Goal: Transaction & Acquisition: Subscribe to service/newsletter

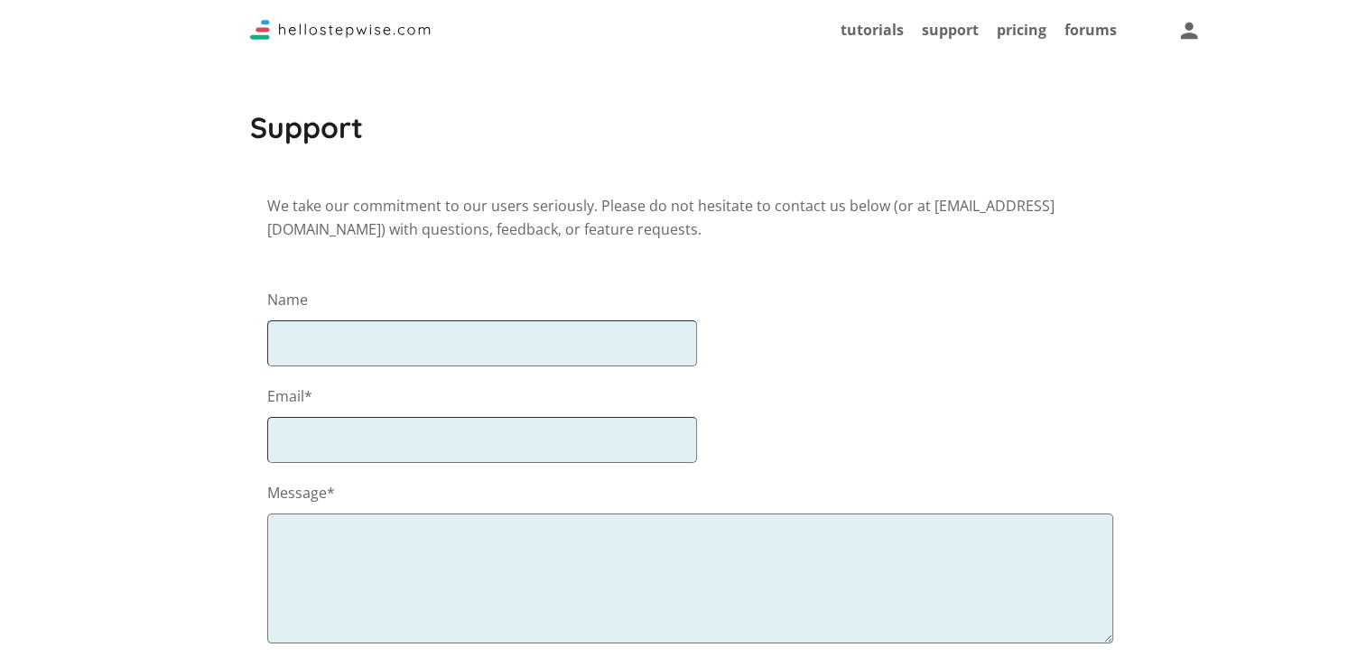
click at [462, 341] on input "text" at bounding box center [482, 344] width 431 height 46
type input "Unknown"
click at [520, 451] on input "email" at bounding box center [482, 440] width 431 height 46
type input "unknown@gmail.com"
click at [538, 515] on textarea at bounding box center [690, 579] width 847 height 130
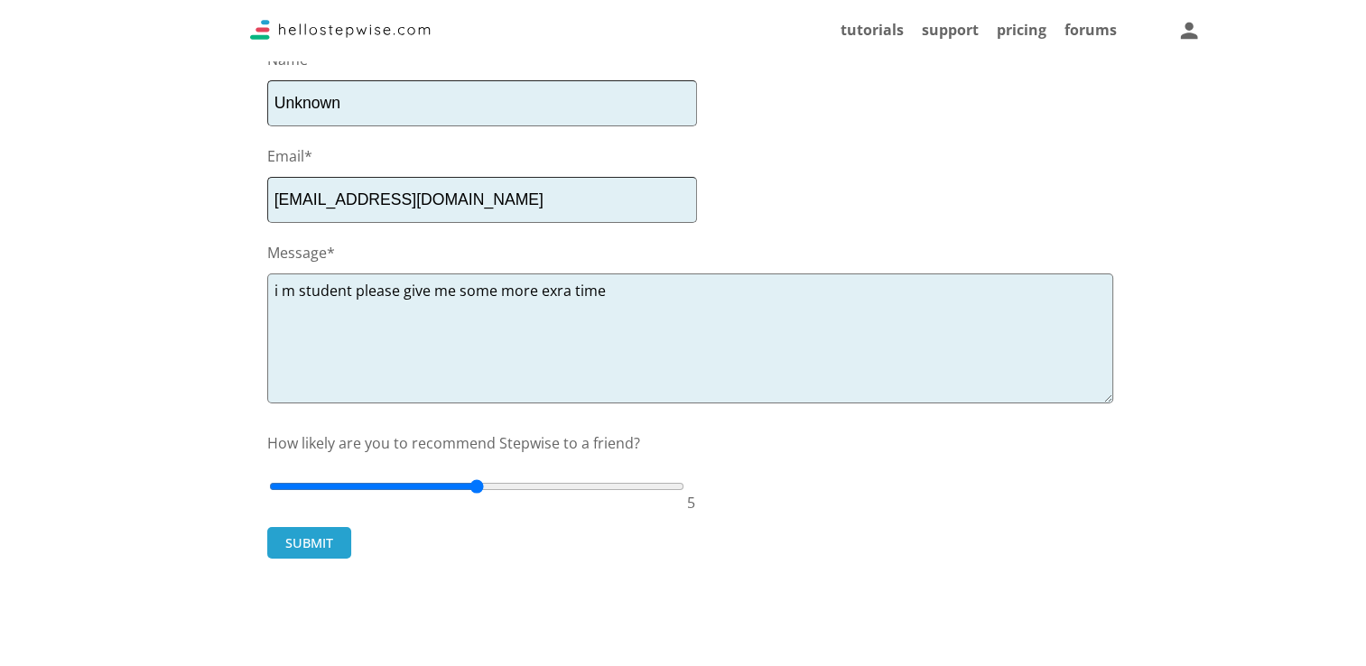
scroll to position [361, 0]
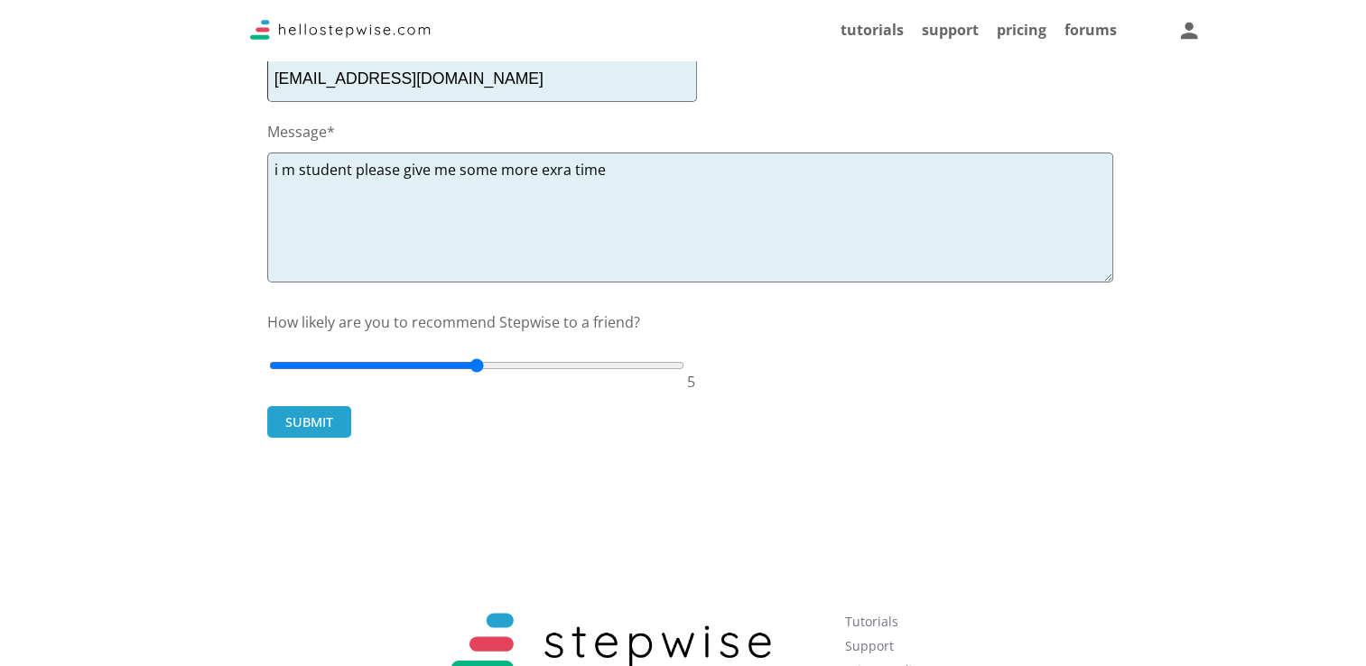
type textarea "i m student please give me some more exra time"
drag, startPoint x: 480, startPoint y: 368, endPoint x: 675, endPoint y: 374, distance: 195.1
type input "10"
click at [675, 374] on input "range" at bounding box center [477, 365] width 416 height 44
click at [326, 424] on button "SUBMIT" at bounding box center [309, 422] width 84 height 32
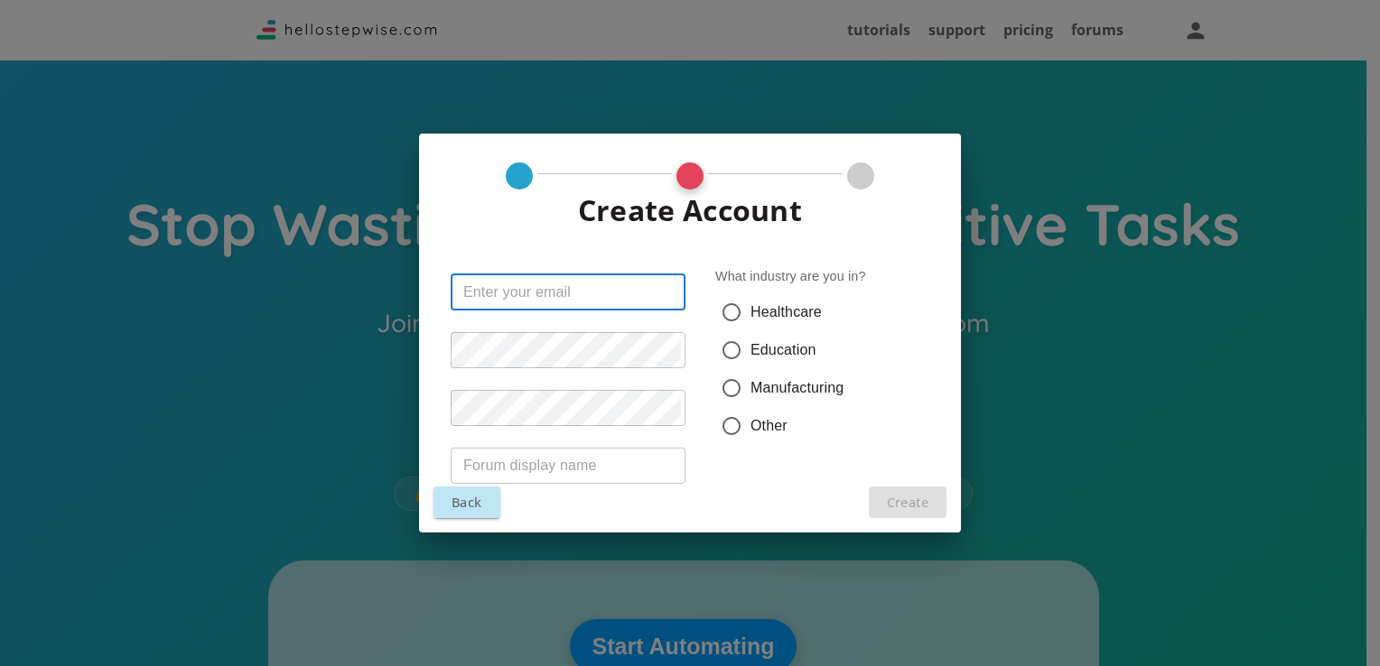
click at [595, 289] on input "text" at bounding box center [568, 293] width 235 height 36
type input "baba@gmail.com"
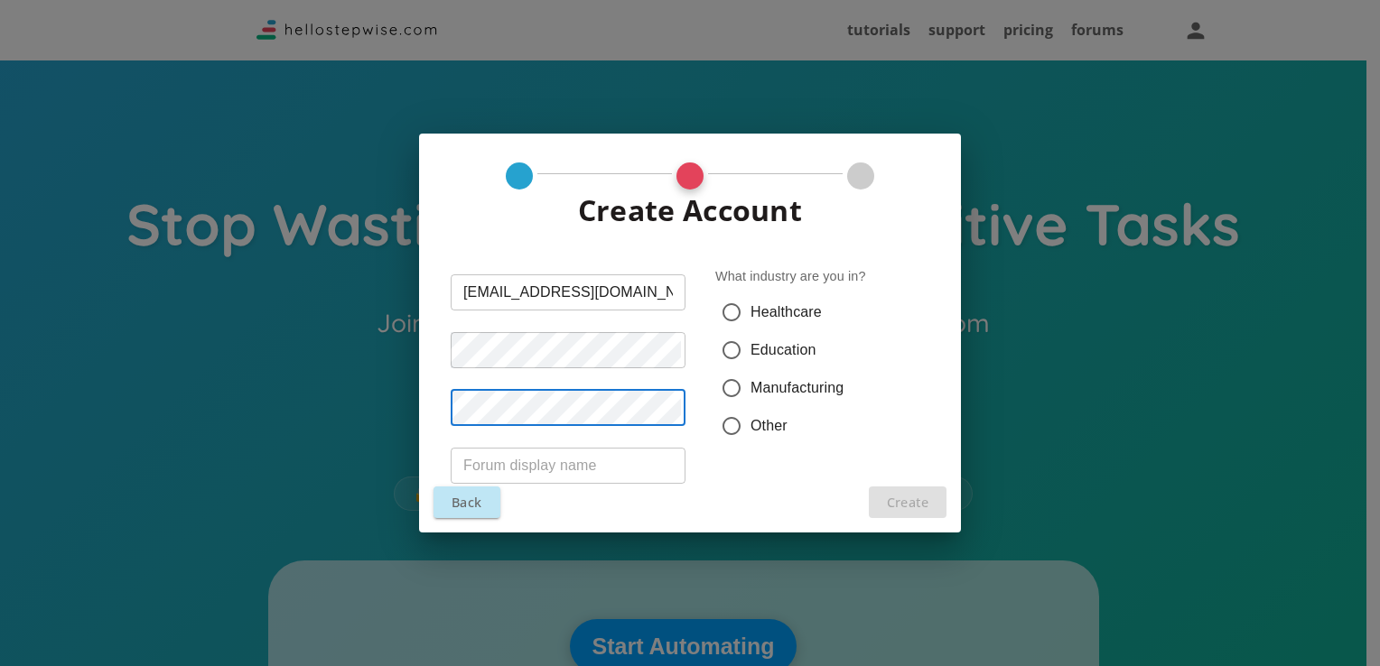
click at [578, 459] on input "text" at bounding box center [568, 466] width 235 height 36
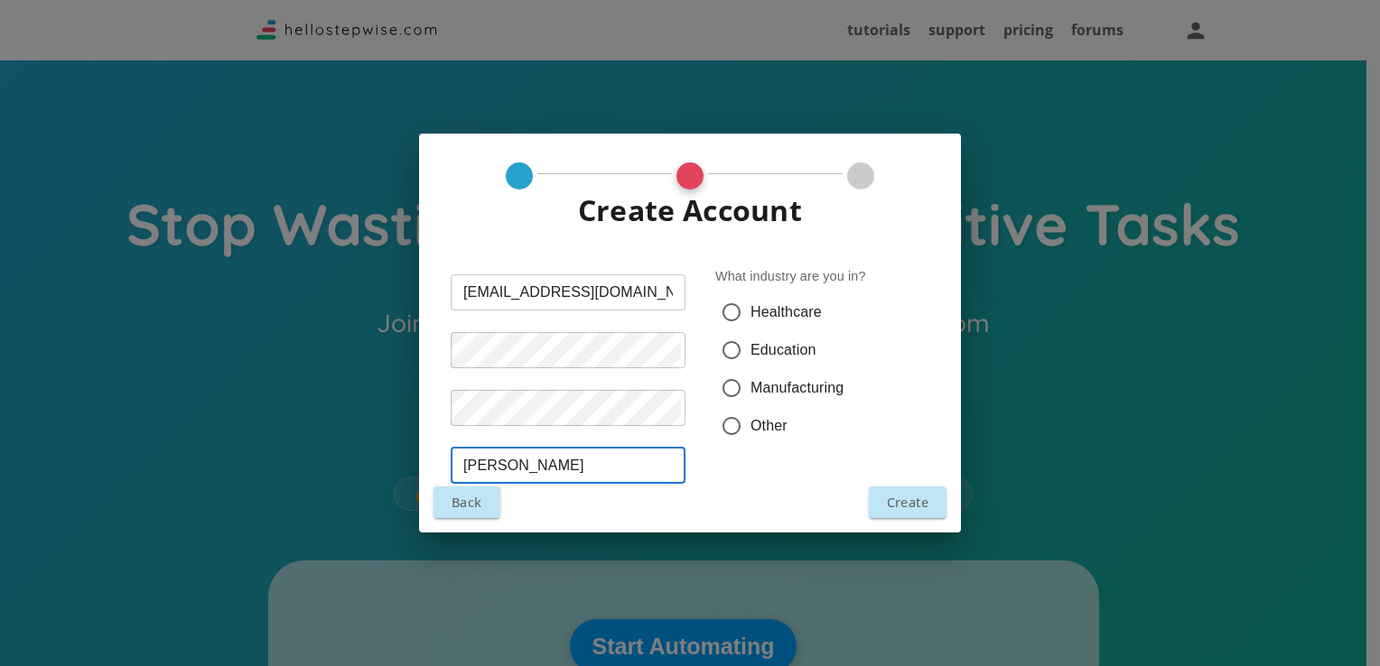
type input "Baba"
click at [751, 352] on span "Education" at bounding box center [783, 351] width 66 height 22
click at [750, 352] on input "Education" at bounding box center [732, 350] width 38 height 38
radio input "true"
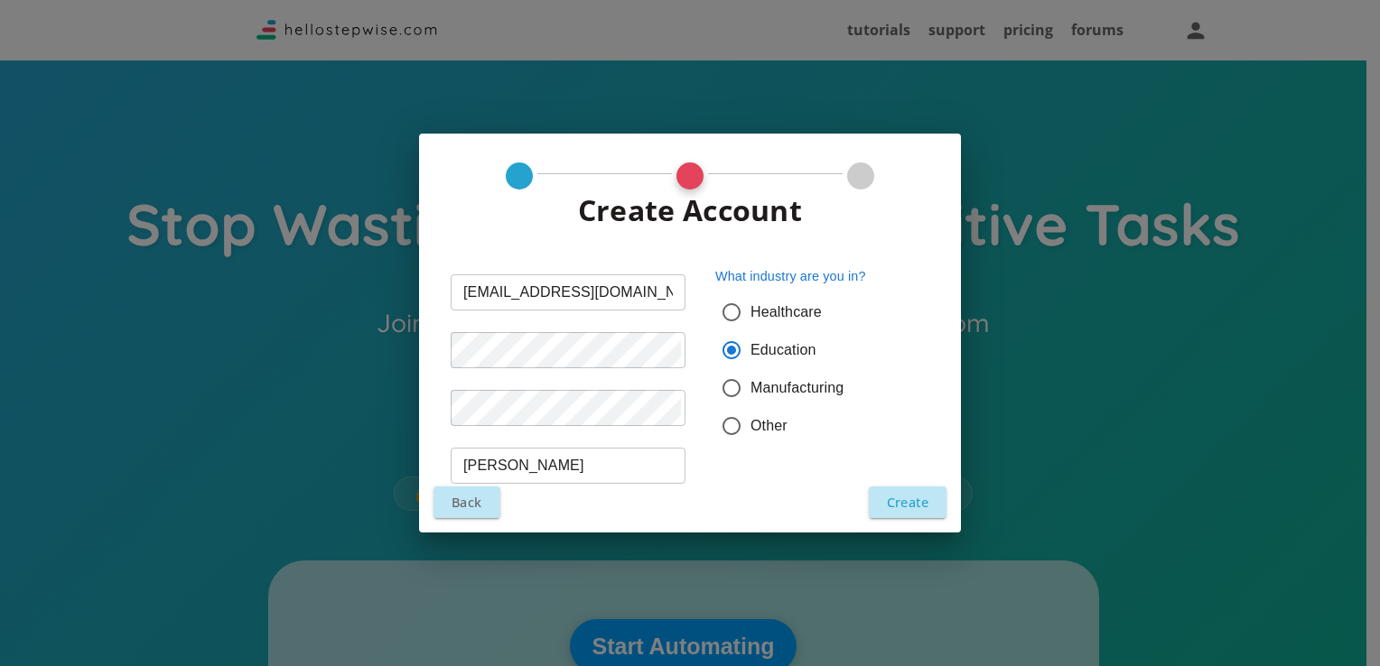
click at [900, 503] on button "Create" at bounding box center [908, 503] width 78 height 32
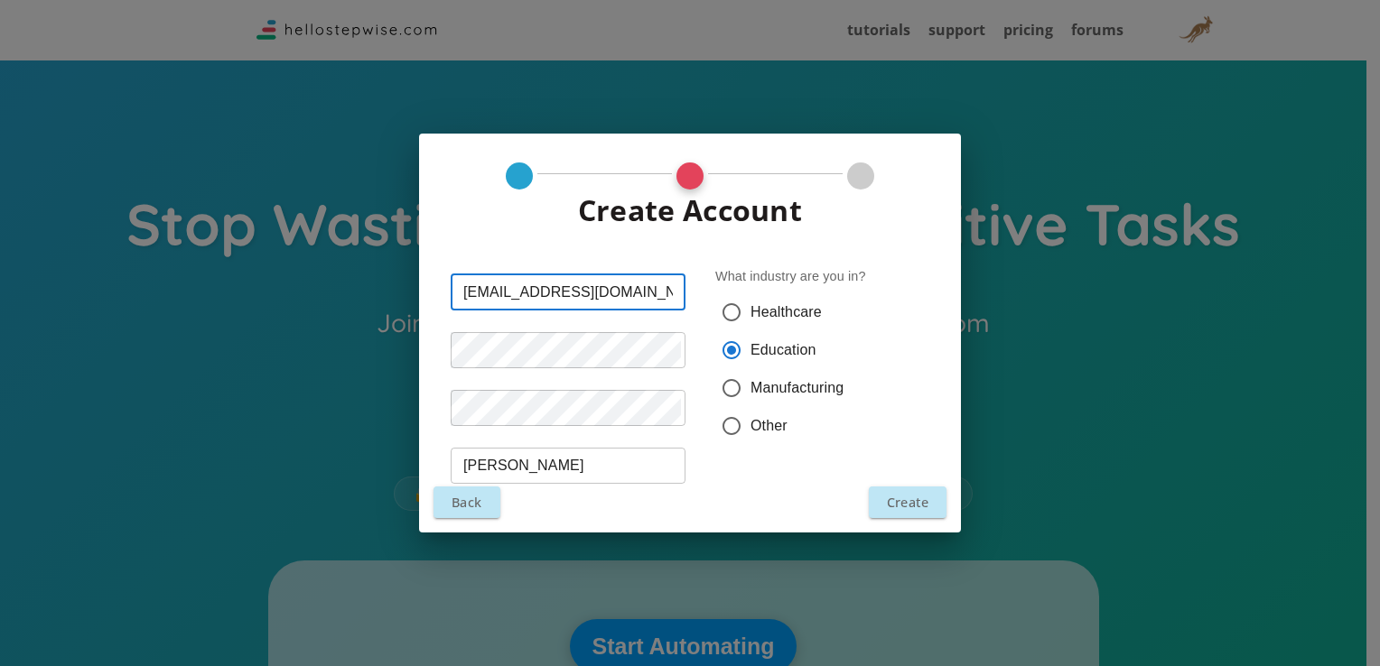
drag, startPoint x: 625, startPoint y: 293, endPoint x: 462, endPoint y: 293, distance: 162.5
click at [462, 293] on input "baba@gmail.com" at bounding box center [568, 293] width 235 height 36
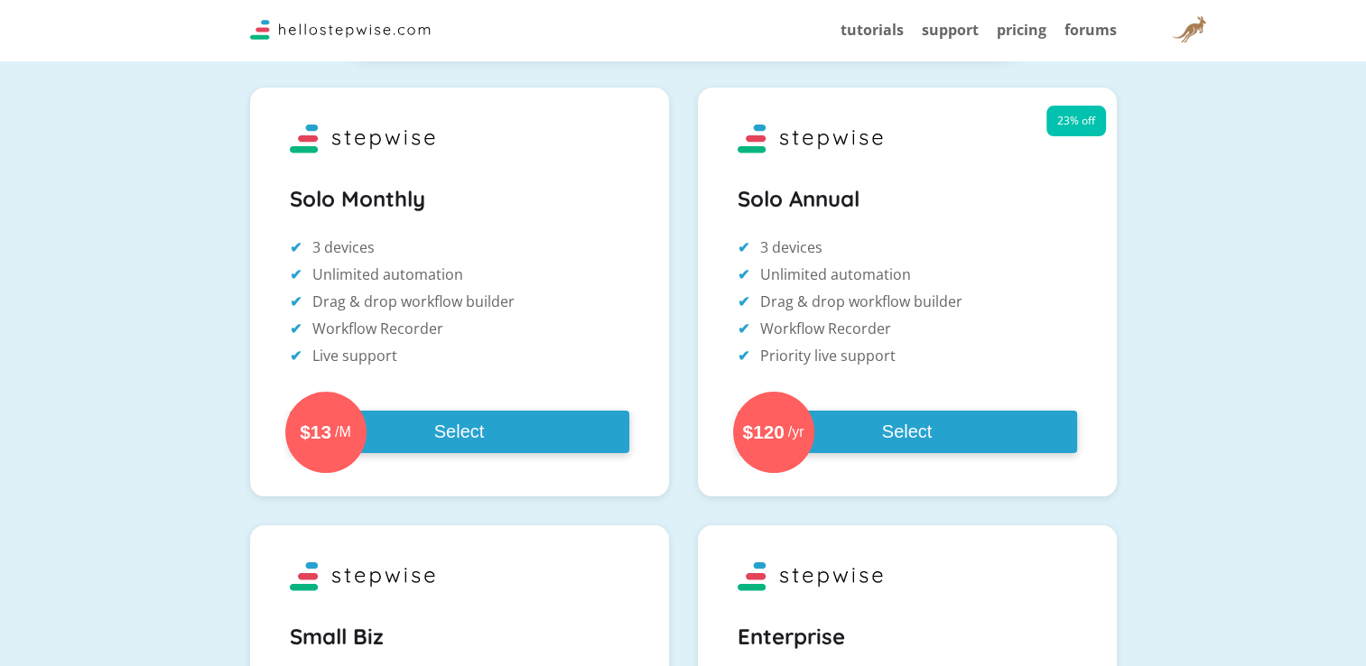
scroll to position [271, 0]
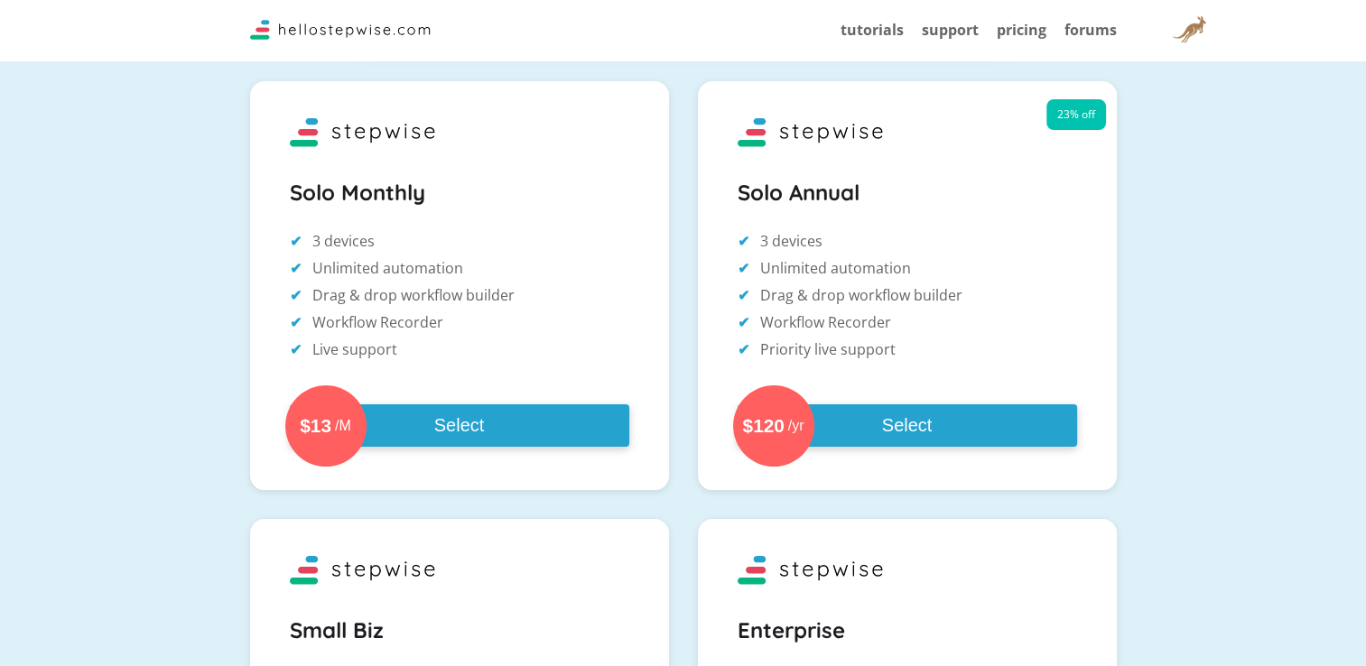
drag, startPoint x: 307, startPoint y: 228, endPoint x: 479, endPoint y: 256, distance: 173.8
click at [479, 256] on div "Solo Monthly 3 devices Unlimited automation Drag & drop workflow builder Workfl…" at bounding box center [460, 310] width 340 height 275
drag, startPoint x: 405, startPoint y: 274, endPoint x: 531, endPoint y: 274, distance: 126.4
click at [531, 274] on li "Unlimited automation" at bounding box center [460, 267] width 340 height 23
drag, startPoint x: 400, startPoint y: 294, endPoint x: 466, endPoint y: 297, distance: 66.0
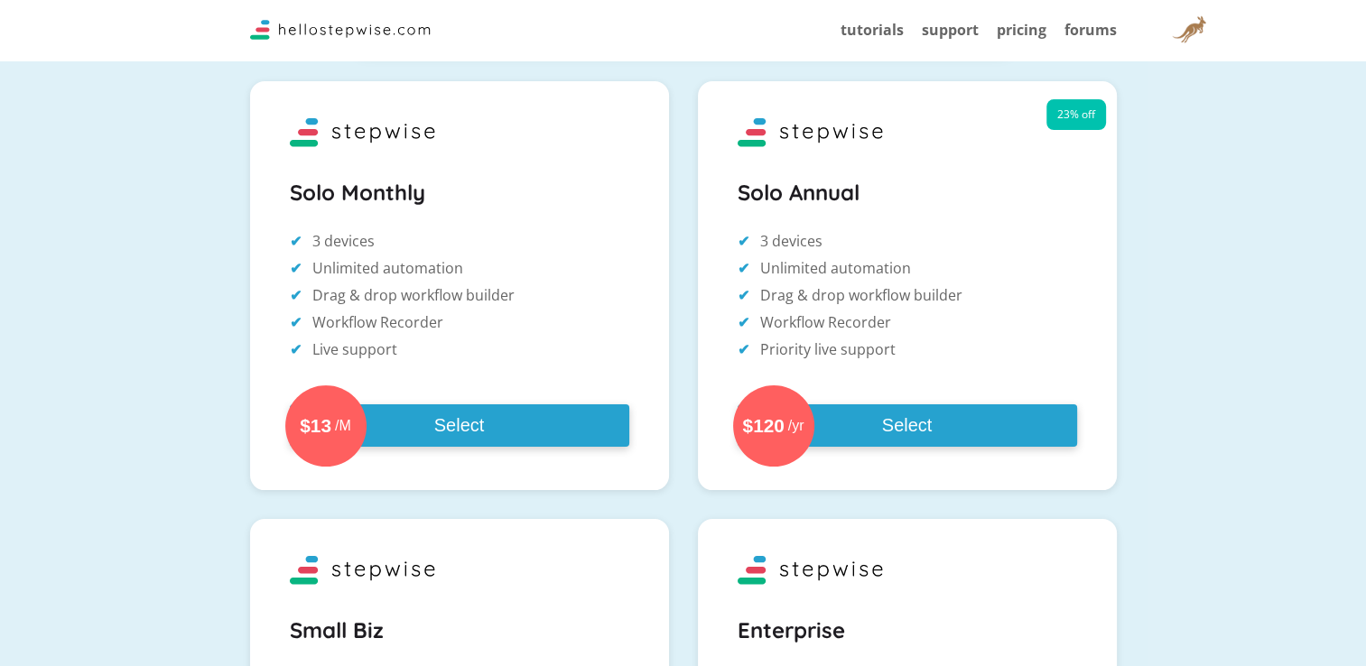
click at [481, 294] on li "Drag & drop workflow builder" at bounding box center [460, 295] width 340 height 23
drag, startPoint x: 374, startPoint y: 312, endPoint x: 390, endPoint y: 308, distance: 16.9
click at [389, 309] on ul "3 devices Unlimited automation Drag & drop workflow builder Workflow Recorder L…" at bounding box center [460, 295] width 340 height 132
drag, startPoint x: 361, startPoint y: 338, endPoint x: 480, endPoint y: 349, distance: 119.8
click at [442, 356] on li "Live support" at bounding box center [460, 349] width 340 height 23
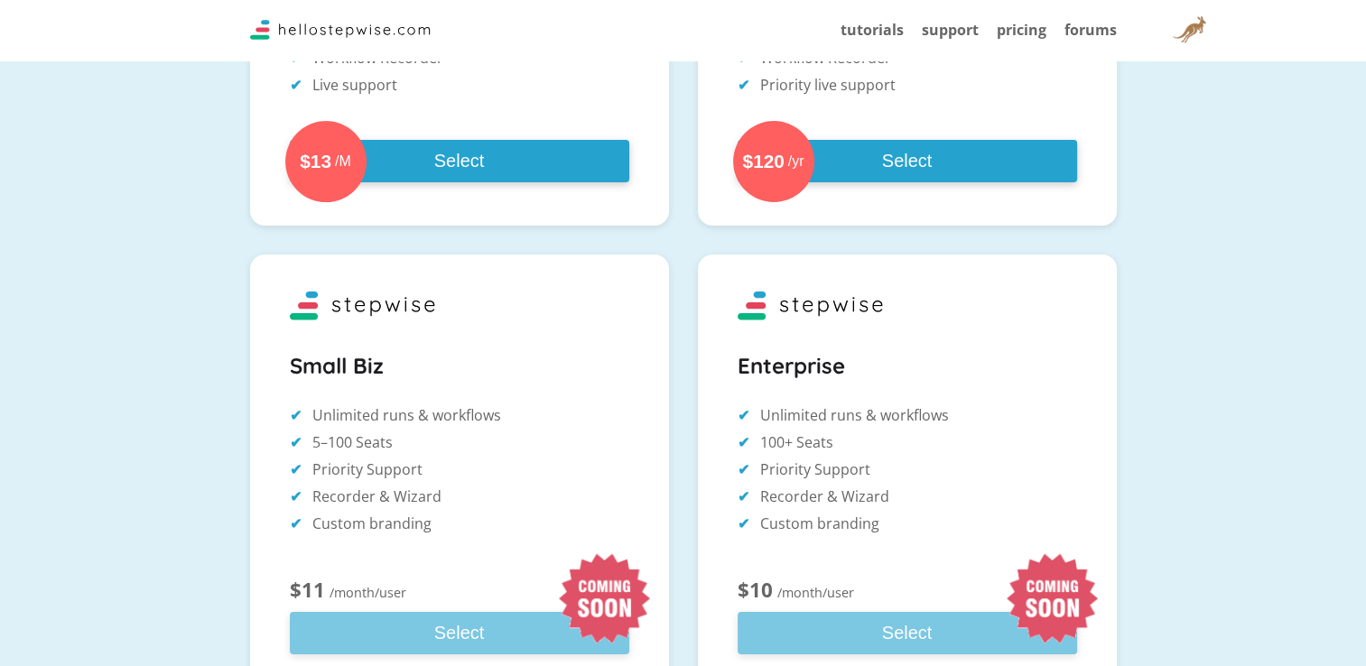
scroll to position [542, 0]
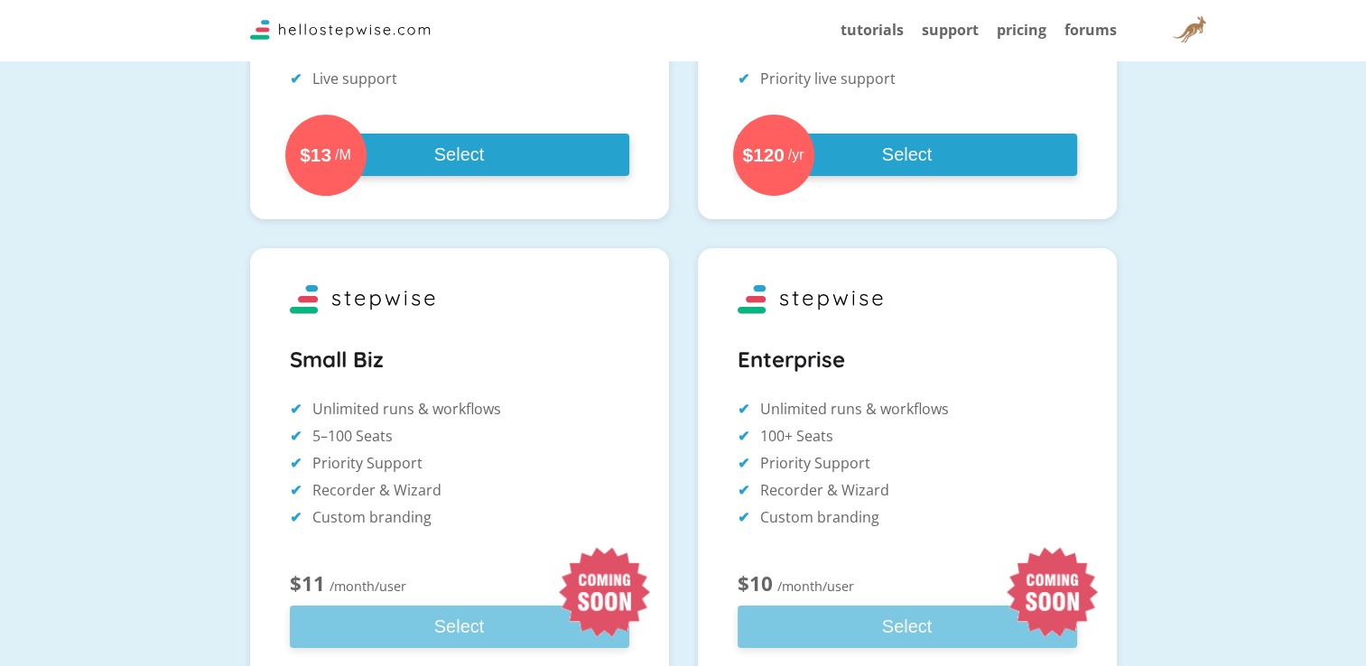
drag, startPoint x: 394, startPoint y: 399, endPoint x: 506, endPoint y: 419, distance: 113.7
click at [506, 419] on li "Unlimited runs & workflows" at bounding box center [460, 408] width 340 height 23
drag, startPoint x: 344, startPoint y: 440, endPoint x: 368, endPoint y: 439, distance: 24.4
click at [368, 439] on li "5–100 Seats" at bounding box center [460, 435] width 340 height 23
drag, startPoint x: 368, startPoint y: 412, endPoint x: 476, endPoint y: 412, distance: 107.5
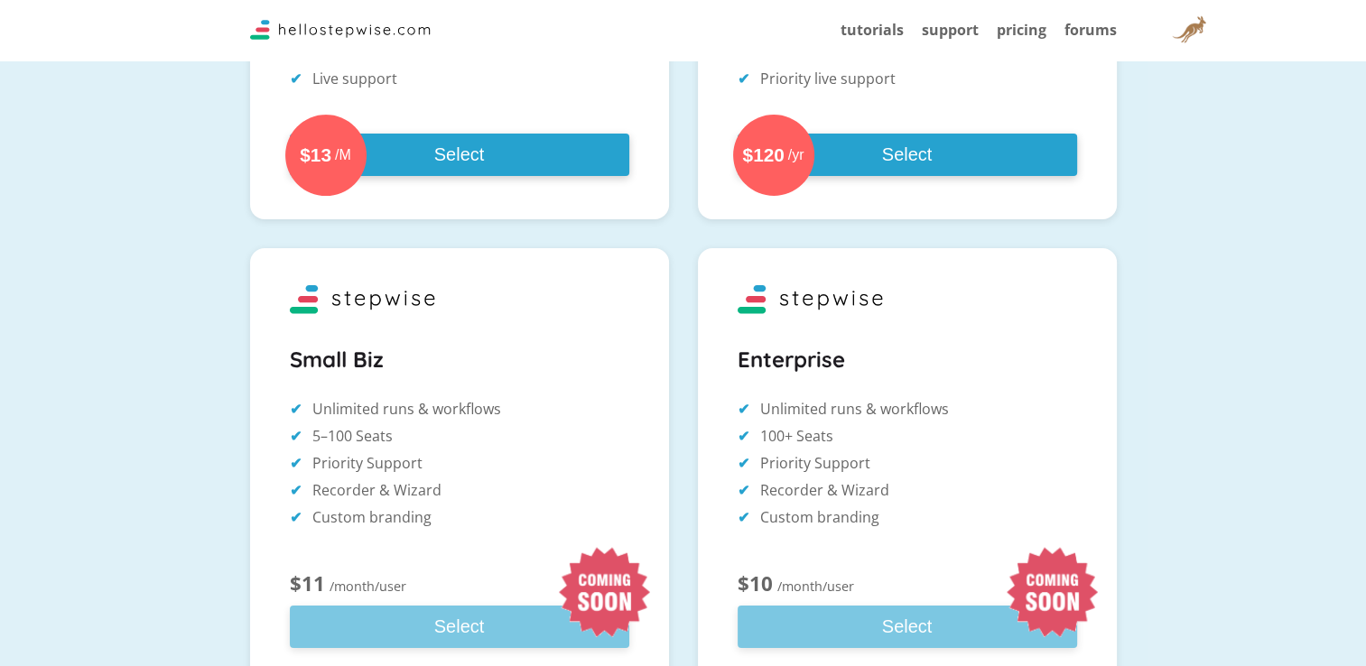
click at [476, 412] on li "Unlimited runs & workflows" at bounding box center [460, 408] width 340 height 23
drag, startPoint x: 354, startPoint y: 433, endPoint x: 445, endPoint y: 444, distance: 91.8
click at [445, 444] on li "5–100 Seats" at bounding box center [460, 435] width 340 height 23
drag, startPoint x: 354, startPoint y: 402, endPoint x: 471, endPoint y: 396, distance: 117.6
click at [471, 396] on div "Small Biz Unlimited runs & workflows 5–100 Seats Priority Support Recorder & Wi…" at bounding box center [460, 494] width 340 height 308
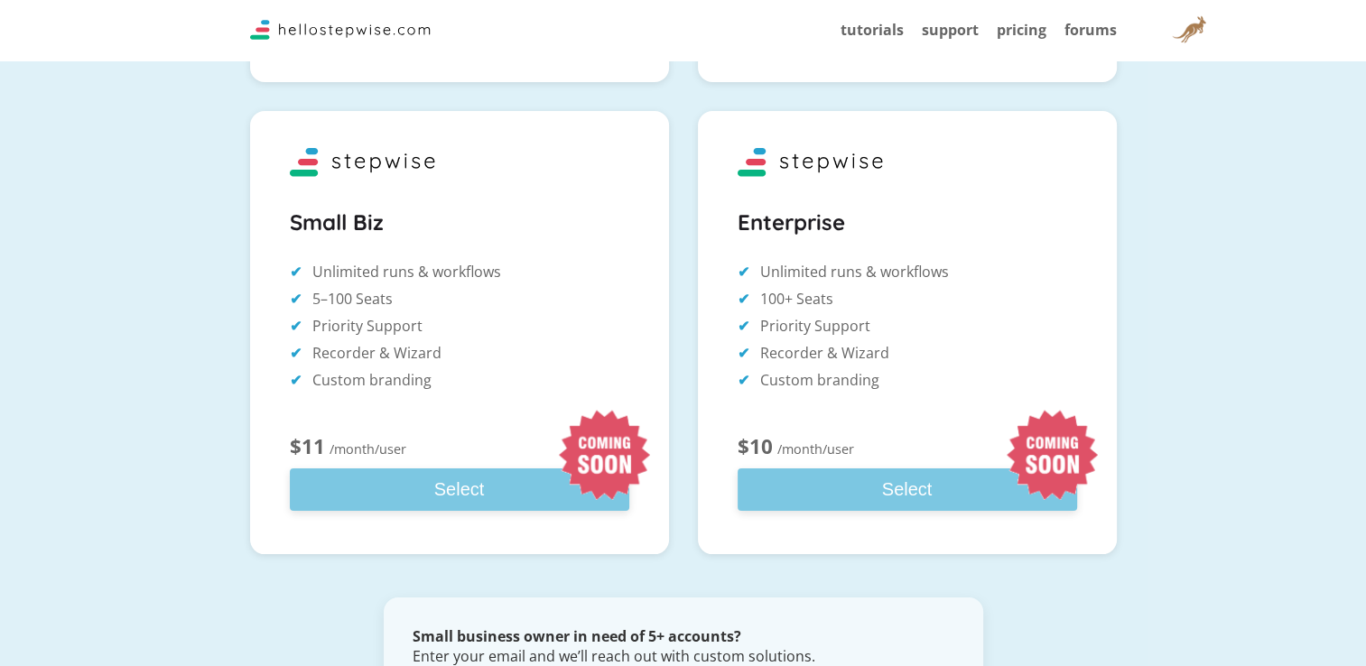
scroll to position [722, 0]
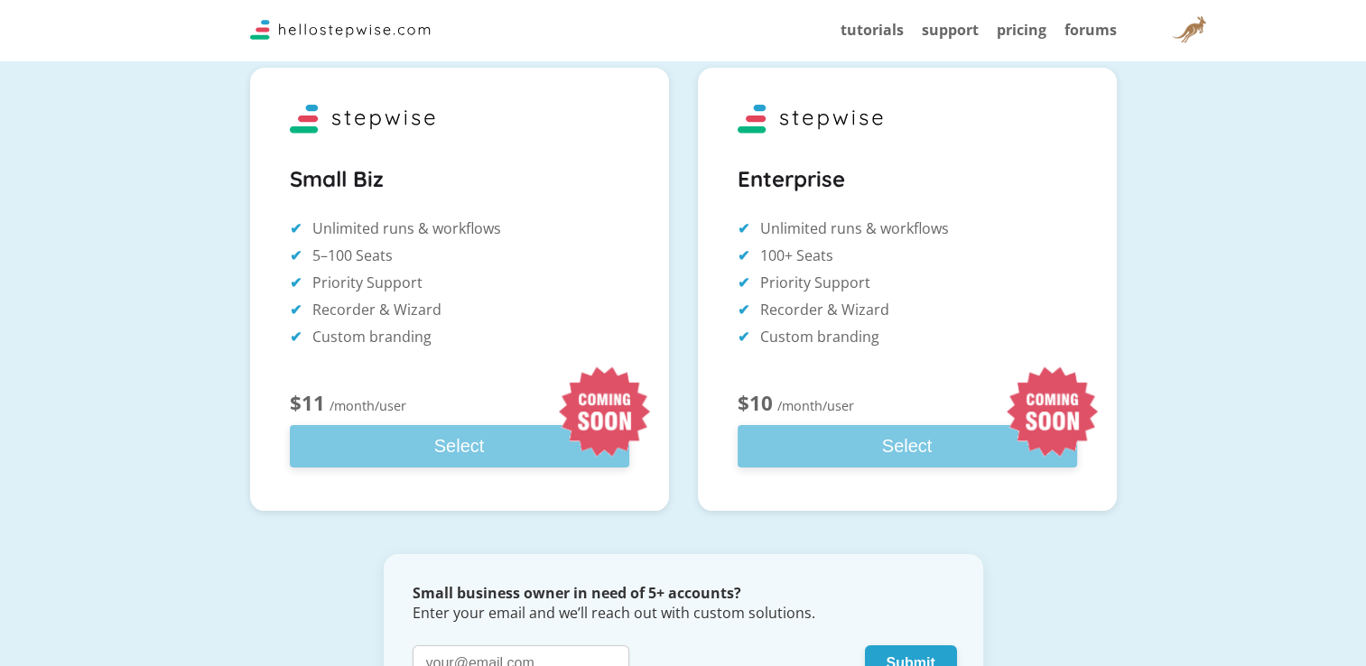
drag, startPoint x: 274, startPoint y: 402, endPoint x: 483, endPoint y: 432, distance: 211.6
click at [483, 432] on div "Small Biz Unlimited runs & workflows 5–100 Seats Priority Support Recorder & Wi…" at bounding box center [459, 289] width 419 height 442
drag, startPoint x: 296, startPoint y: 403, endPoint x: 401, endPoint y: 401, distance: 104.8
click at [401, 401] on div "$11 /month/user" at bounding box center [460, 405] width 340 height 26
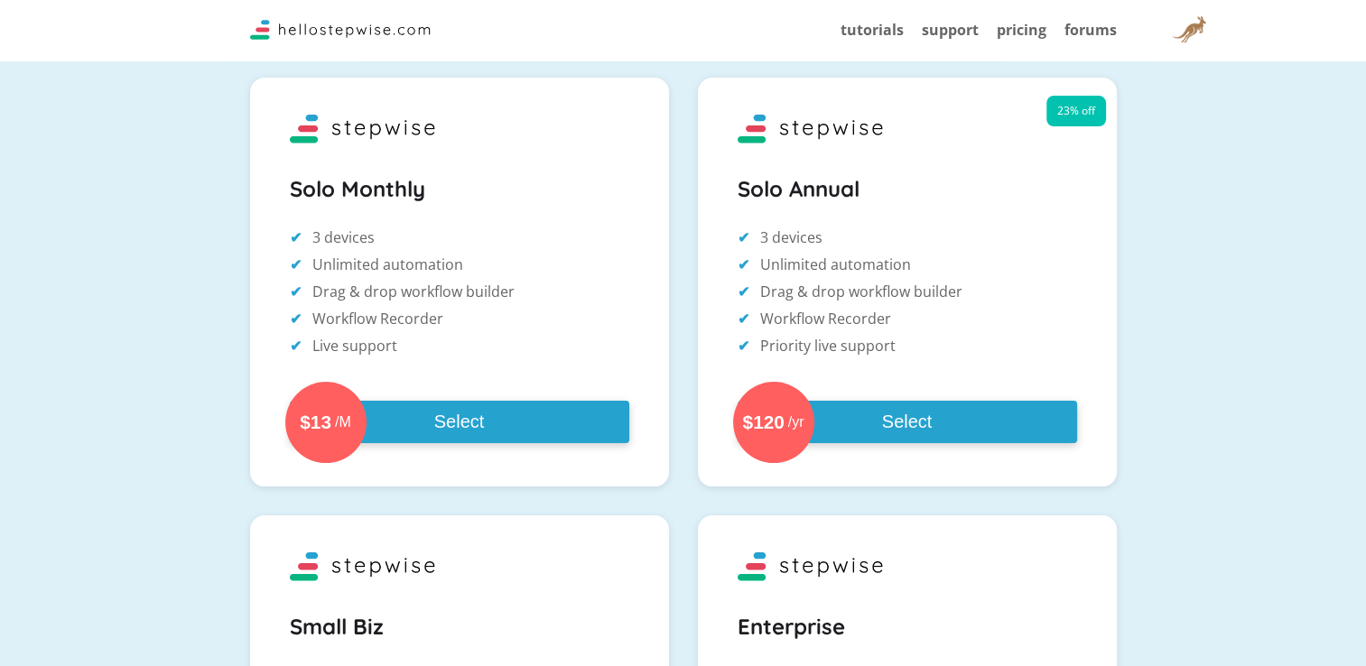
scroll to position [271, 0]
